Goal: Task Accomplishment & Management: Complete application form

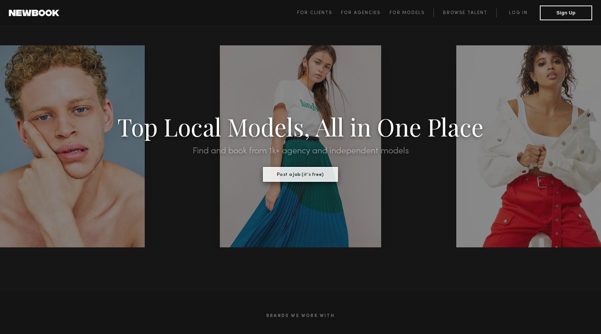
click at [296, 174] on button "Post a Job (it’s free)" at bounding box center [300, 174] width 75 height 15
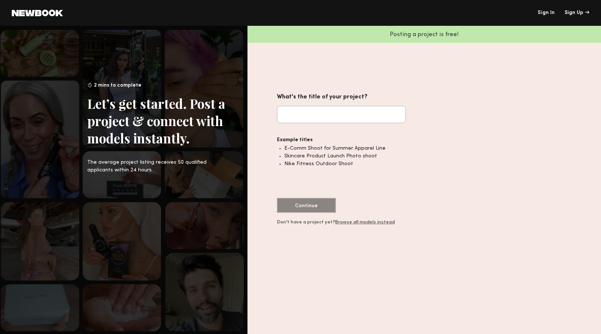
click at [338, 223] on link "Browse all models instead" at bounding box center [365, 222] width 60 height 4
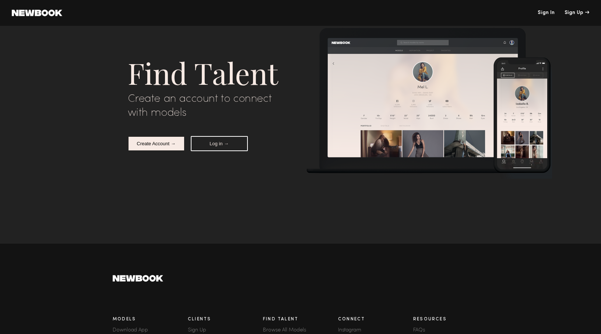
scroll to position [2911, 0]
